Goal: Task Accomplishment & Management: Complete application form

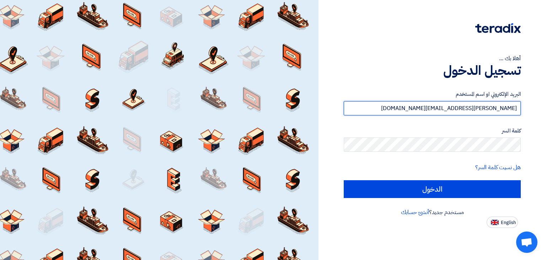
type input "mohamed.ali@expanj.com"
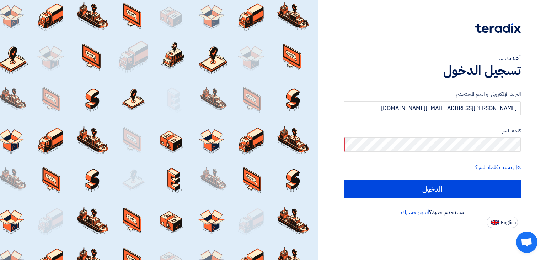
click at [424, 164] on div "هل نسيت كلمة السر؟" at bounding box center [432, 167] width 177 height 9
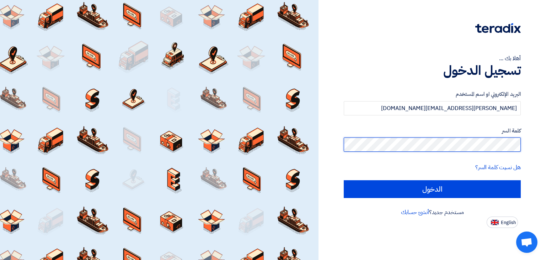
click at [344, 180] on input "الدخول" at bounding box center [432, 189] width 177 height 18
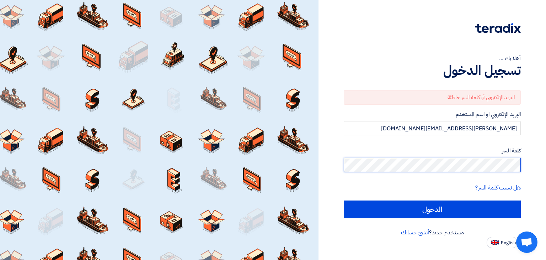
click at [344, 200] on input "الدخول" at bounding box center [432, 209] width 177 height 18
type input "Sign in"
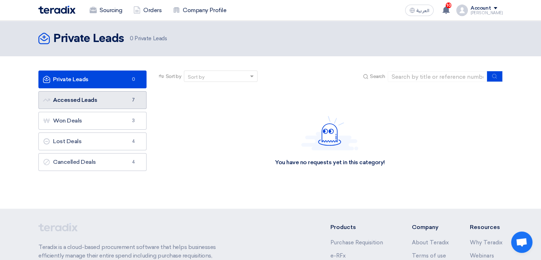
click at [105, 95] on link "Accessed Leads Accessed Leads 7" at bounding box center [92, 100] width 108 height 18
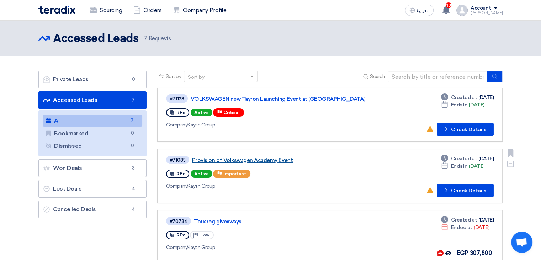
click at [268, 161] on link "Provision of Volkswagen Academy Event" at bounding box center [281, 160] width 178 height 6
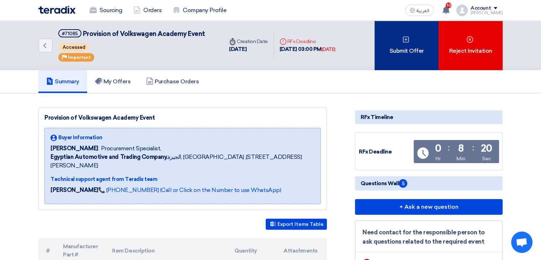
click at [396, 45] on div "Submit Offer" at bounding box center [406, 45] width 64 height 49
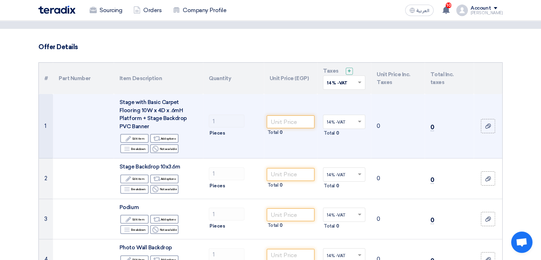
scroll to position [35, 0]
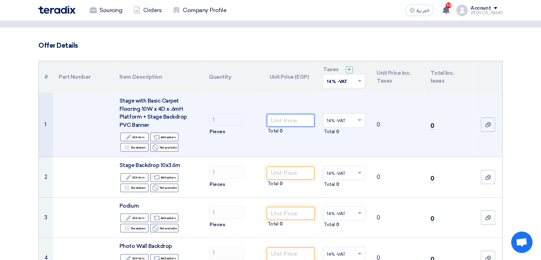
click at [285, 124] on input "number" at bounding box center [291, 120] width 48 height 13
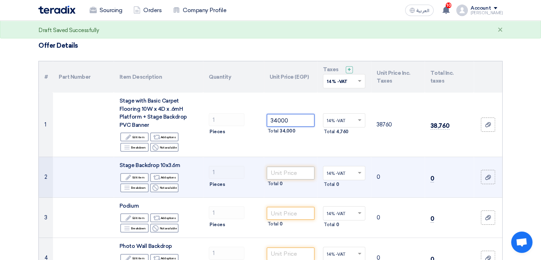
type input "34000"
click at [295, 174] on input "number" at bounding box center [291, 172] width 48 height 13
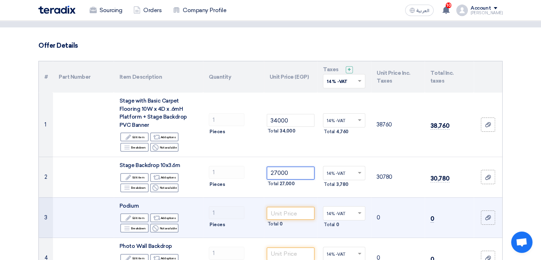
type input "27000"
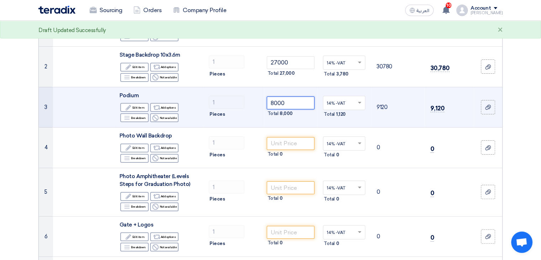
scroll to position [148, 0]
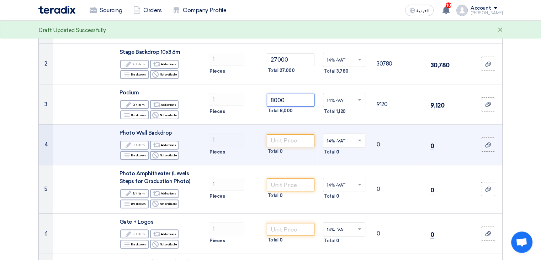
type input "8000"
click at [287, 147] on div "Total 0" at bounding box center [291, 151] width 48 height 9
click at [286, 138] on input "number" at bounding box center [291, 140] width 48 height 13
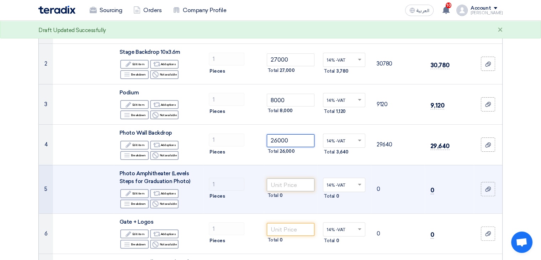
type input "26000"
click at [284, 184] on input "number" at bounding box center [291, 184] width 48 height 13
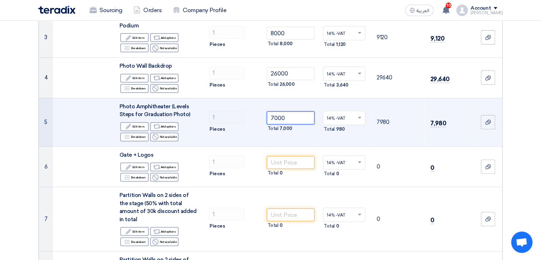
scroll to position [240, 0]
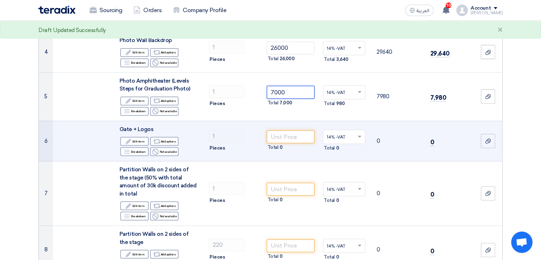
type input "7000"
click at [286, 128] on td "Total 0" at bounding box center [291, 141] width 54 height 41
click at [286, 131] on input "number" at bounding box center [291, 136] width 48 height 13
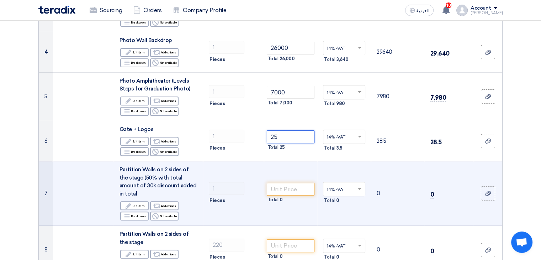
type input "2"
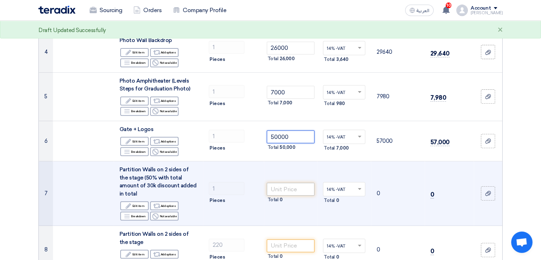
type input "50000"
click at [290, 182] on input "number" at bounding box center [291, 188] width 48 height 13
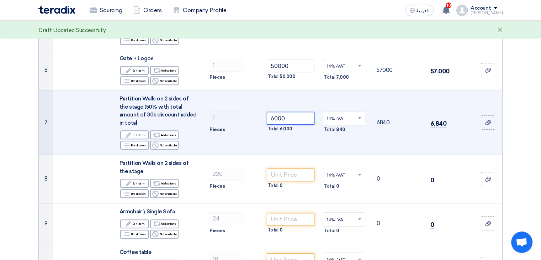
scroll to position [311, 0]
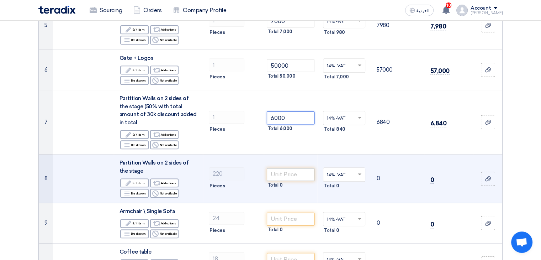
type input "6000"
click at [288, 168] on input "number" at bounding box center [291, 174] width 48 height 13
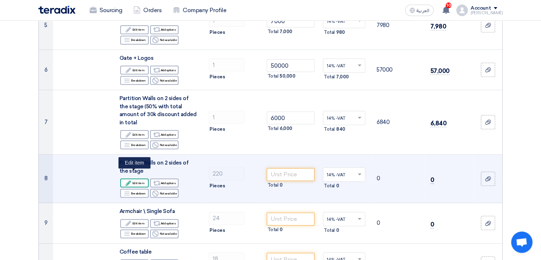
click at [133, 178] on div "Edit Edit item" at bounding box center [134, 182] width 28 height 9
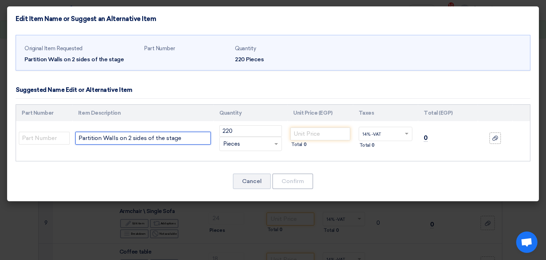
click at [189, 143] on input "Partition Walls on 2 sides of the stage" at bounding box center [142, 138] width 135 height 13
drag, startPoint x: 191, startPoint y: 138, endPoint x: 46, endPoint y: 128, distance: 145.5
click at [46, 128] on tr "Partition Walls on 2 sides of the stage 220 RFQ_STEP1.ITEMS.2.TYPE_PLACEHOLDER" at bounding box center [273, 138] width 514 height 34
type input "Chairs"
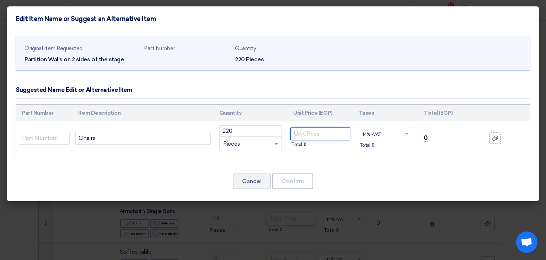
click at [329, 133] on input "number" at bounding box center [319, 133] width 59 height 13
type input "200"
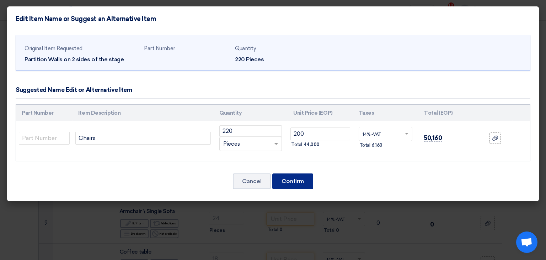
click at [306, 180] on button "Confirm" at bounding box center [292, 181] width 41 height 16
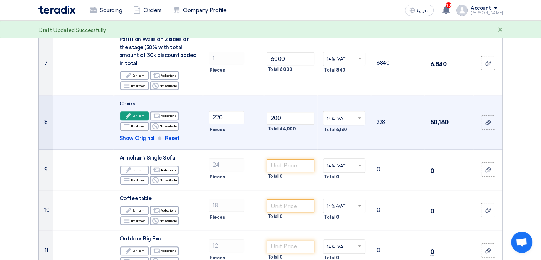
scroll to position [373, 0]
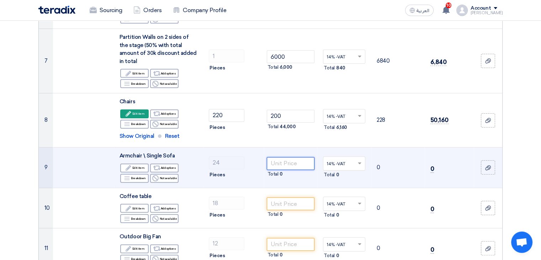
click at [295, 157] on input "number" at bounding box center [291, 163] width 48 height 13
click at [291, 157] on input "number" at bounding box center [291, 163] width 48 height 13
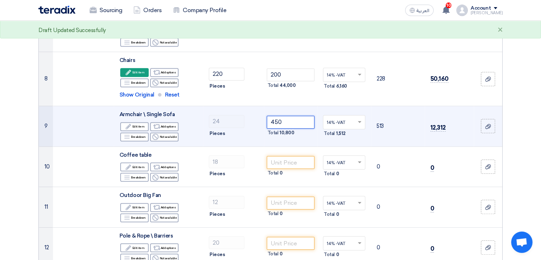
scroll to position [415, 0]
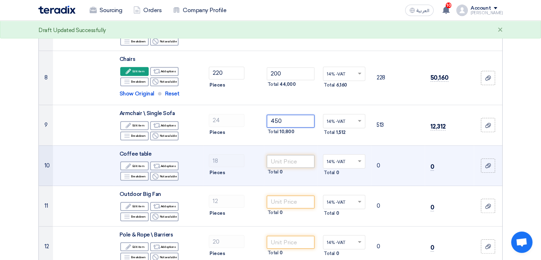
type input "450"
click at [292, 155] on input "number" at bounding box center [291, 161] width 48 height 13
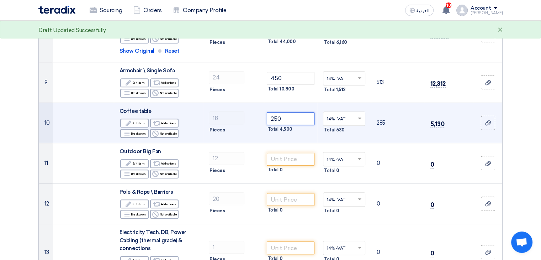
scroll to position [462, 0]
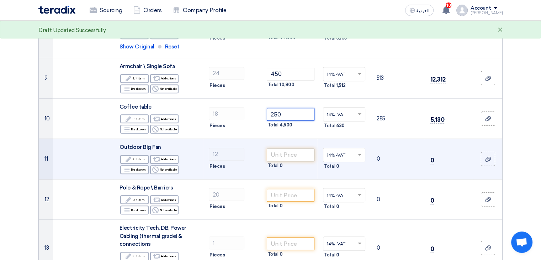
type input "250"
click at [285, 148] on input "number" at bounding box center [291, 154] width 48 height 13
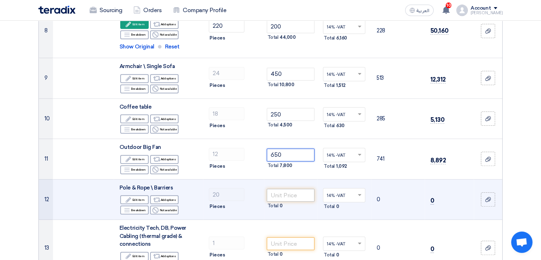
type input "650"
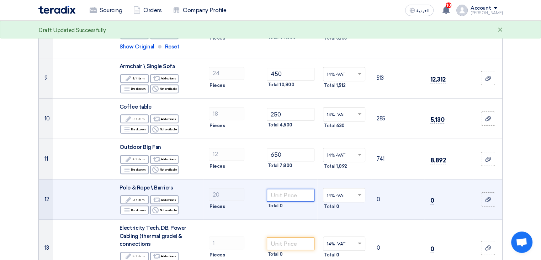
click at [290, 190] on input "number" at bounding box center [291, 194] width 48 height 13
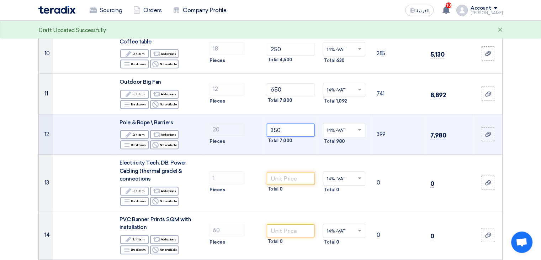
scroll to position [527, 0]
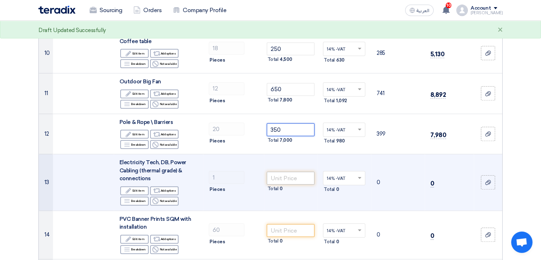
type input "350"
click at [283, 172] on input "number" at bounding box center [291, 177] width 48 height 13
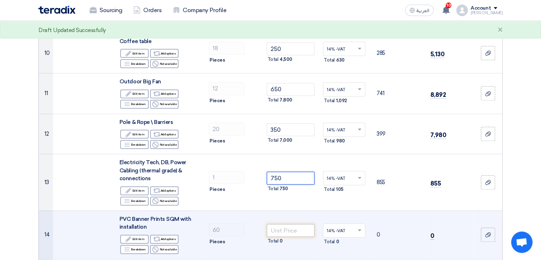
type input "750"
click at [281, 224] on input "number" at bounding box center [291, 230] width 48 height 13
type input "550"
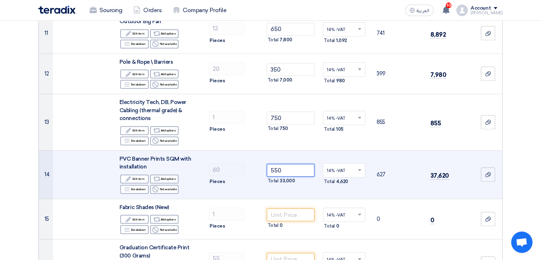
scroll to position [588, 0]
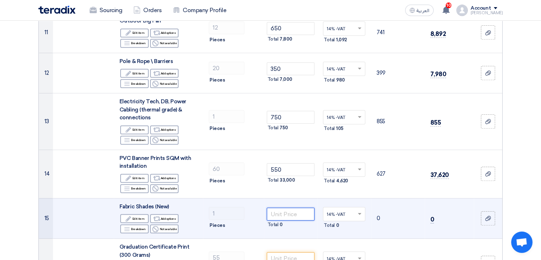
click at [284, 207] on input "number" at bounding box center [291, 213] width 48 height 13
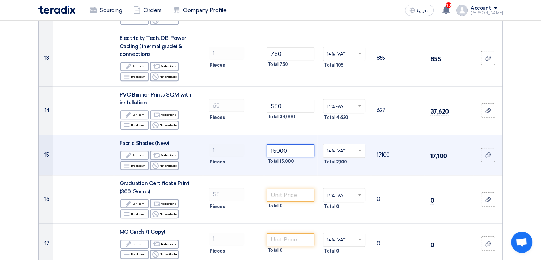
scroll to position [652, 0]
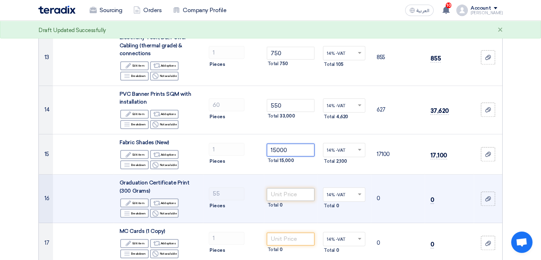
type input "15000"
click at [295, 188] on input "number" at bounding box center [291, 194] width 48 height 13
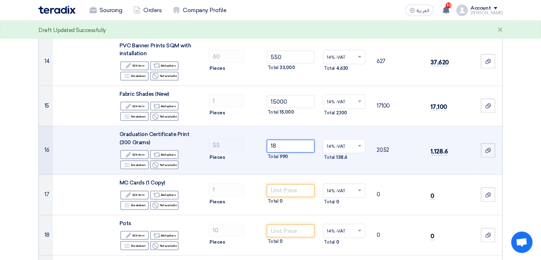
scroll to position [705, 0]
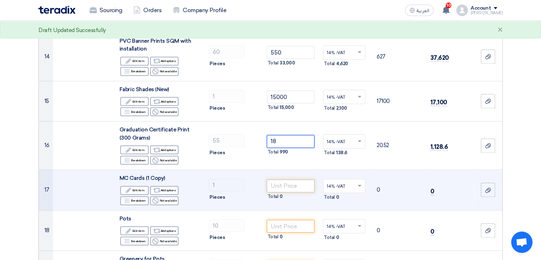
type input "18"
click at [298, 179] on input "number" at bounding box center [291, 185] width 48 height 13
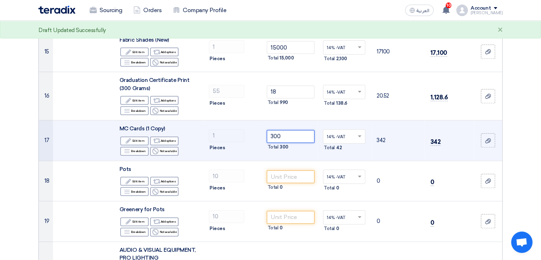
scroll to position [769, 0]
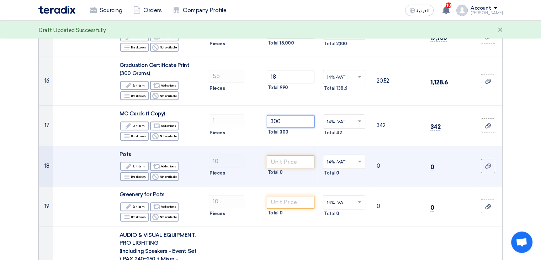
type input "300"
click at [289, 155] on input "number" at bounding box center [291, 161] width 48 height 13
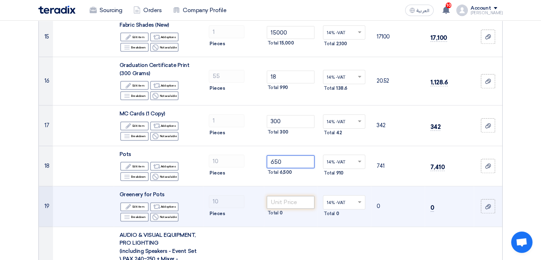
type input "650"
click at [300, 196] on input "number" at bounding box center [291, 202] width 48 height 13
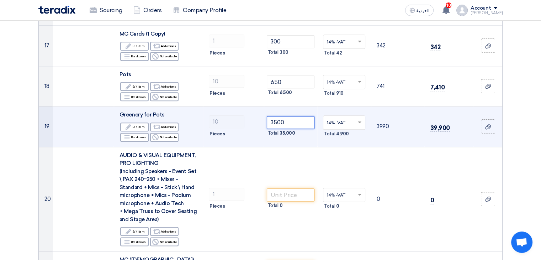
scroll to position [852, 0]
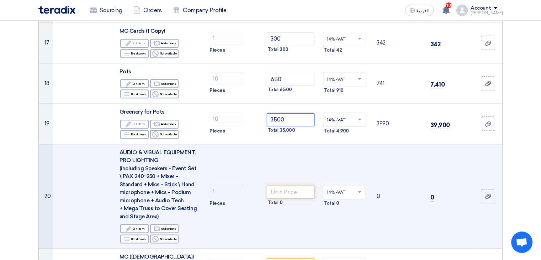
type input "3500"
click at [293, 185] on input "number" at bounding box center [291, 191] width 48 height 13
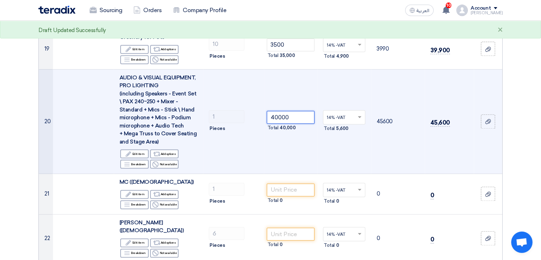
scroll to position [929, 0]
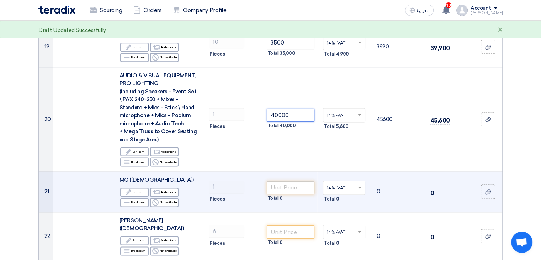
type input "40000"
click at [286, 181] on input "number" at bounding box center [291, 187] width 48 height 13
type input "10000"
type input "1"
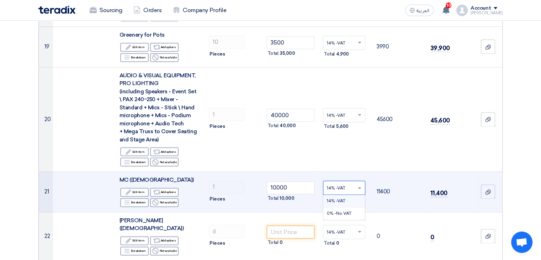
click at [345, 194] on div "14% -VAT" at bounding box center [344, 200] width 42 height 12
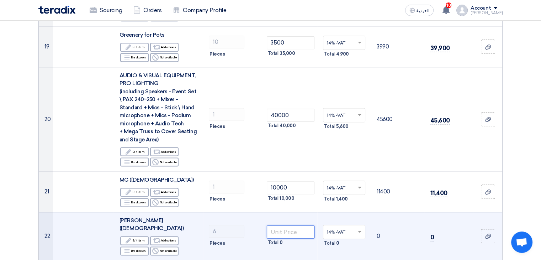
click at [270, 225] on input "number" at bounding box center [291, 231] width 48 height 13
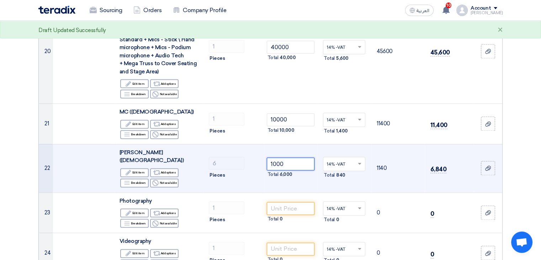
scroll to position [1002, 0]
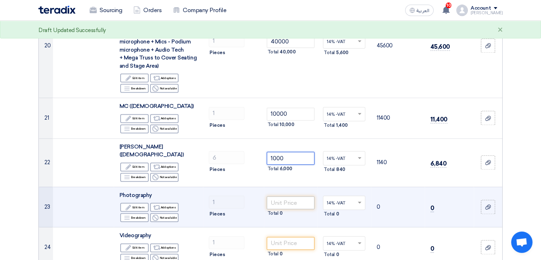
type input "1000"
click at [301, 196] on input "number" at bounding box center [291, 202] width 48 height 13
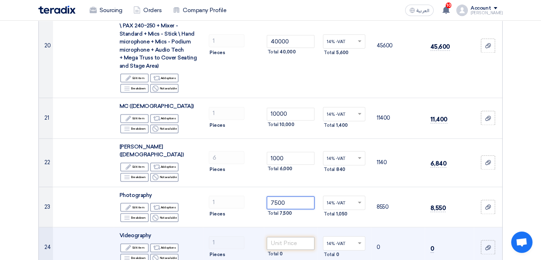
type input "7500"
click at [287, 236] on input "number" at bounding box center [291, 242] width 48 height 13
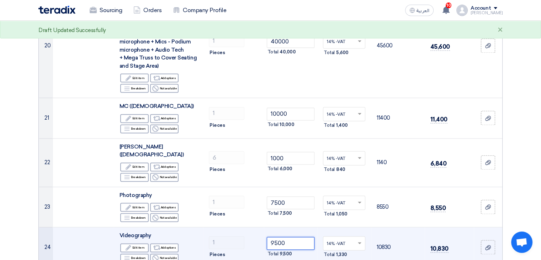
type input "9500"
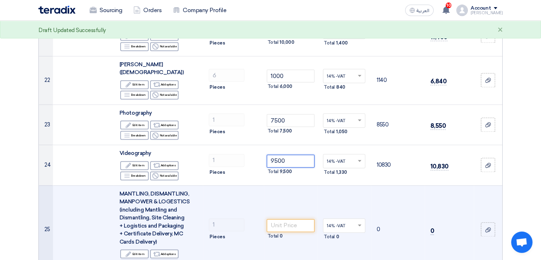
scroll to position [1085, 0]
click at [286, 218] on input "number" at bounding box center [291, 224] width 48 height 13
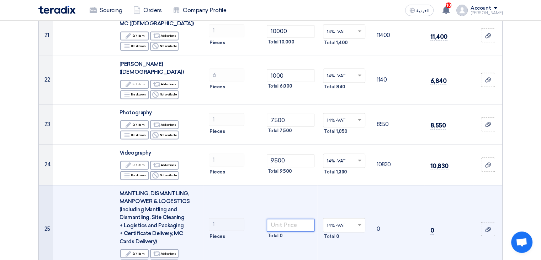
click at [286, 218] on input "number" at bounding box center [291, 224] width 48 height 13
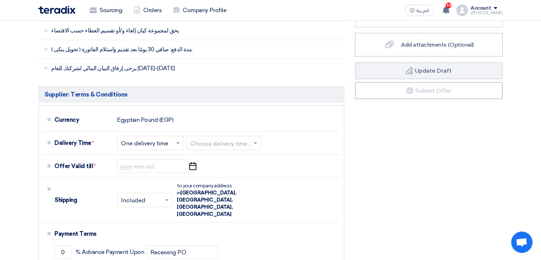
scroll to position [1485, 0]
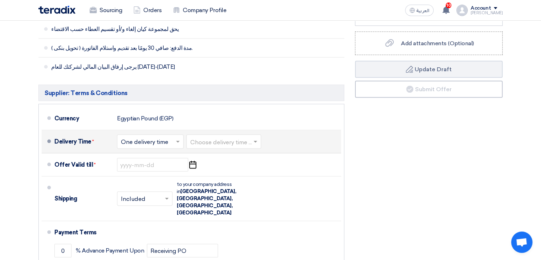
type input "20000"
click at [250, 137] on input "text" at bounding box center [224, 142] width 68 height 10
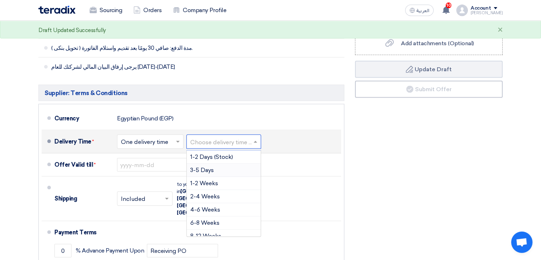
click at [225, 164] on div "3-5 Days" at bounding box center [224, 170] width 74 height 13
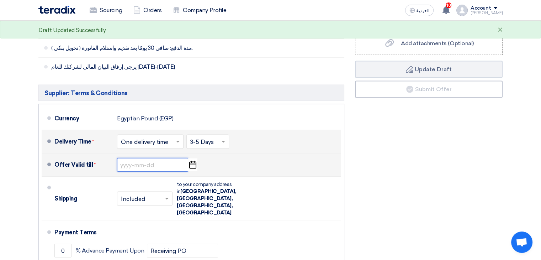
click at [158, 158] on input at bounding box center [152, 165] width 71 height 14
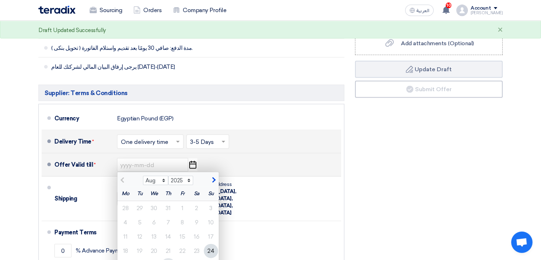
click at [166, 258] on div "28" at bounding box center [168, 265] width 14 height 14
type input "8/28/2025"
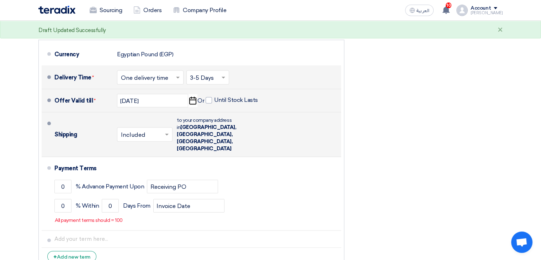
scroll to position [1550, 0]
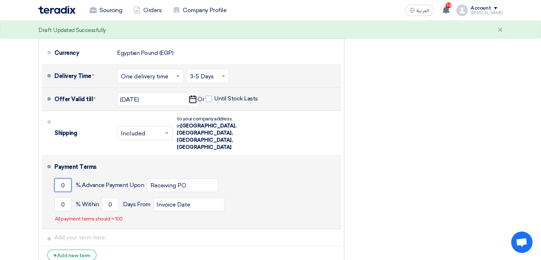
click at [63, 178] on input "0" at bounding box center [62, 185] width 17 height 14
type input "50"
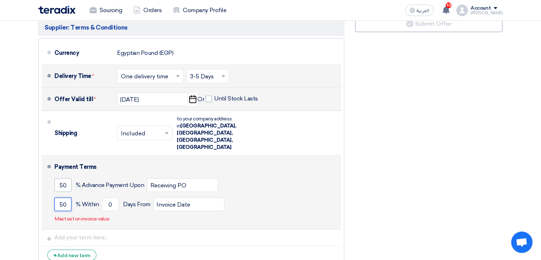
type input "50"
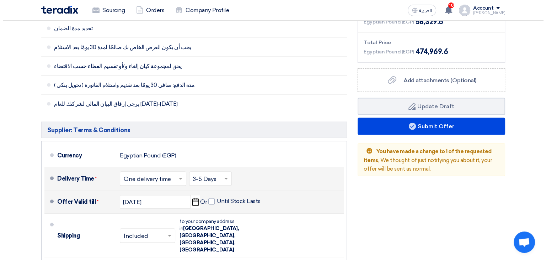
scroll to position [1445, 0]
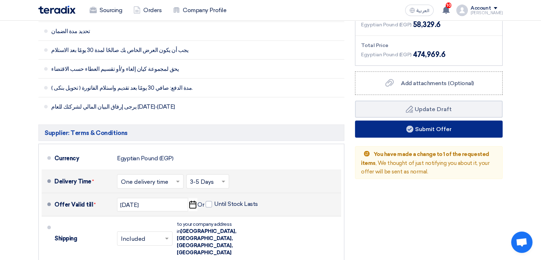
type input "30"
click at [434, 121] on button "Submit Offer" at bounding box center [429, 129] width 148 height 17
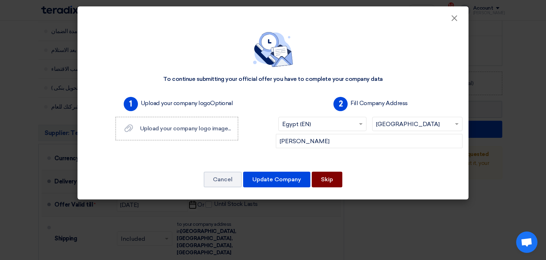
click at [334, 179] on button "Skip" at bounding box center [327, 179] width 31 height 16
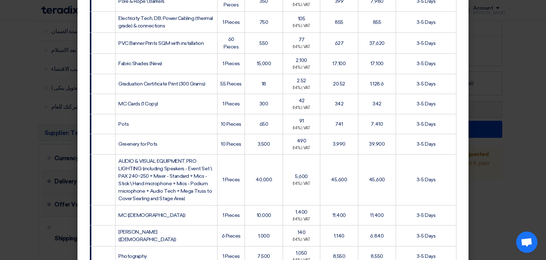
scroll to position [617, 0]
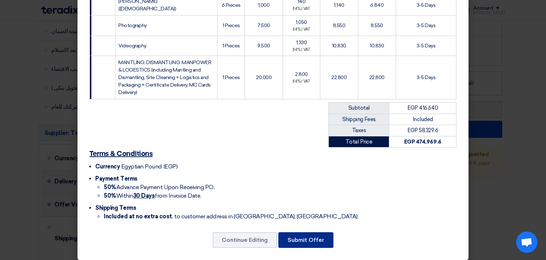
click at [321, 235] on button "Submit Offer" at bounding box center [305, 240] width 55 height 16
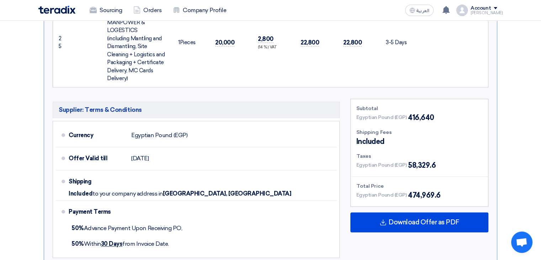
scroll to position [1112, 0]
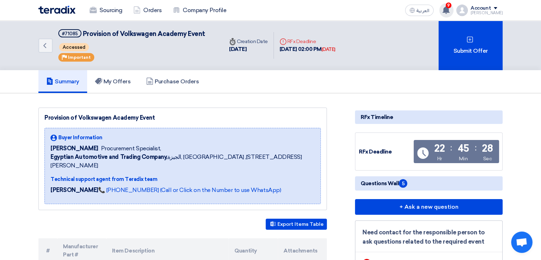
click at [453, 14] on div "9 A request has been edited! - "Provision of Volkswagen Academy Event". Just no…" at bounding box center [446, 10] width 14 height 14
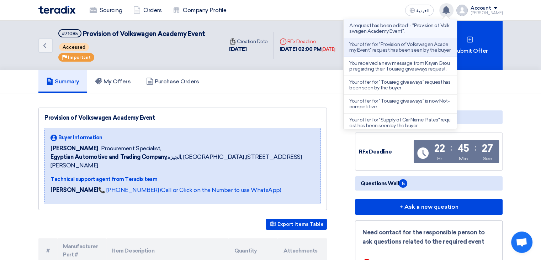
click at [415, 27] on p "A request has been edited! - "Provision of Volkswagen Academy Event"." at bounding box center [400, 28] width 102 height 11
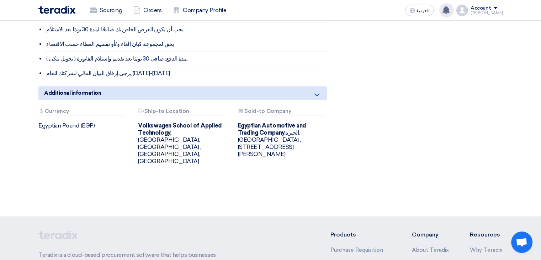
scroll to position [959, 0]
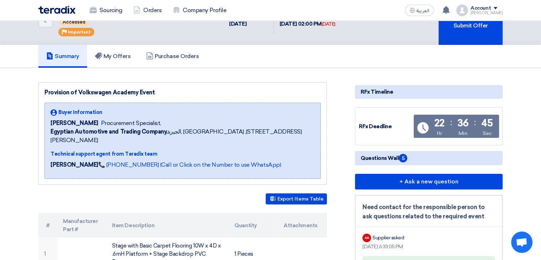
scroll to position [26, 0]
